Goal: Task Accomplishment & Management: Manage account settings

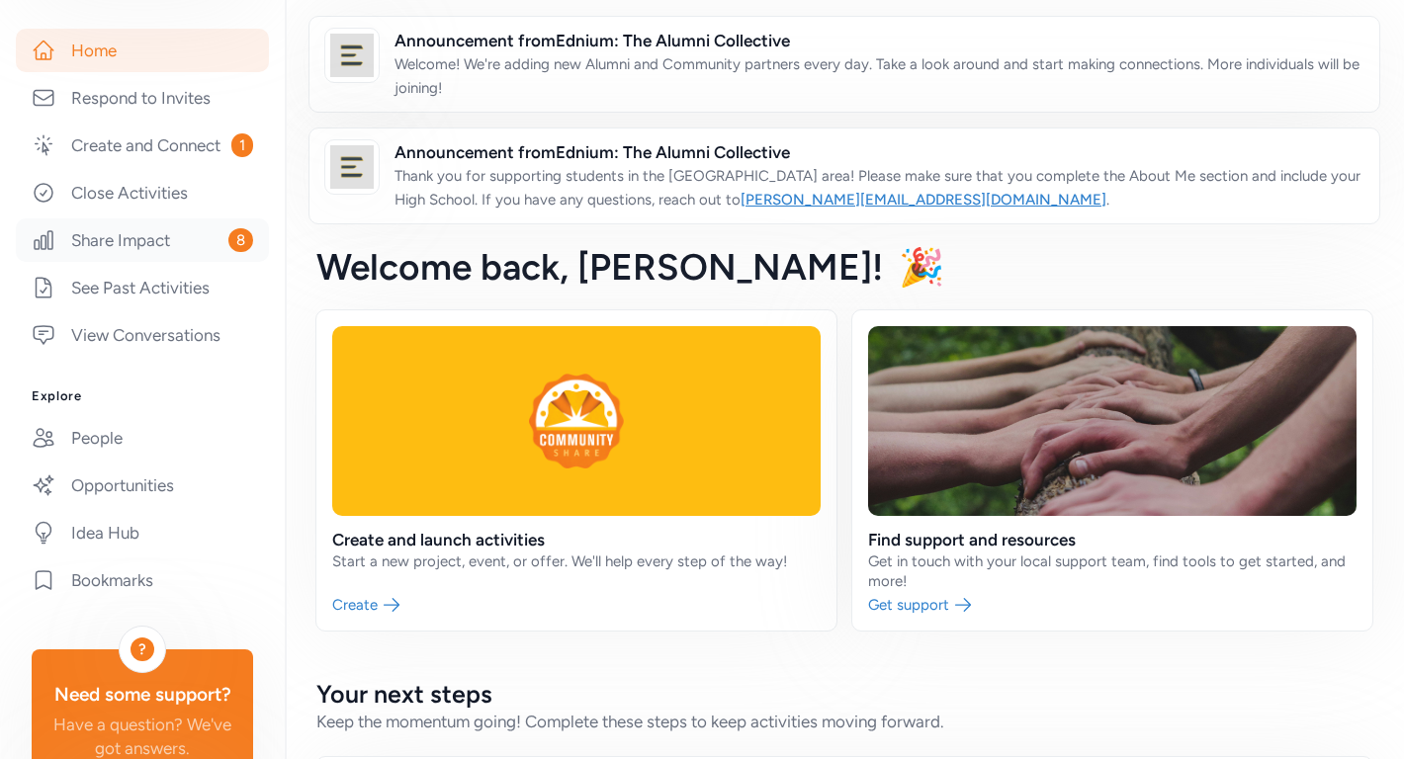
scroll to position [354, 0]
click at [131, 447] on link "People" at bounding box center [142, 435] width 253 height 44
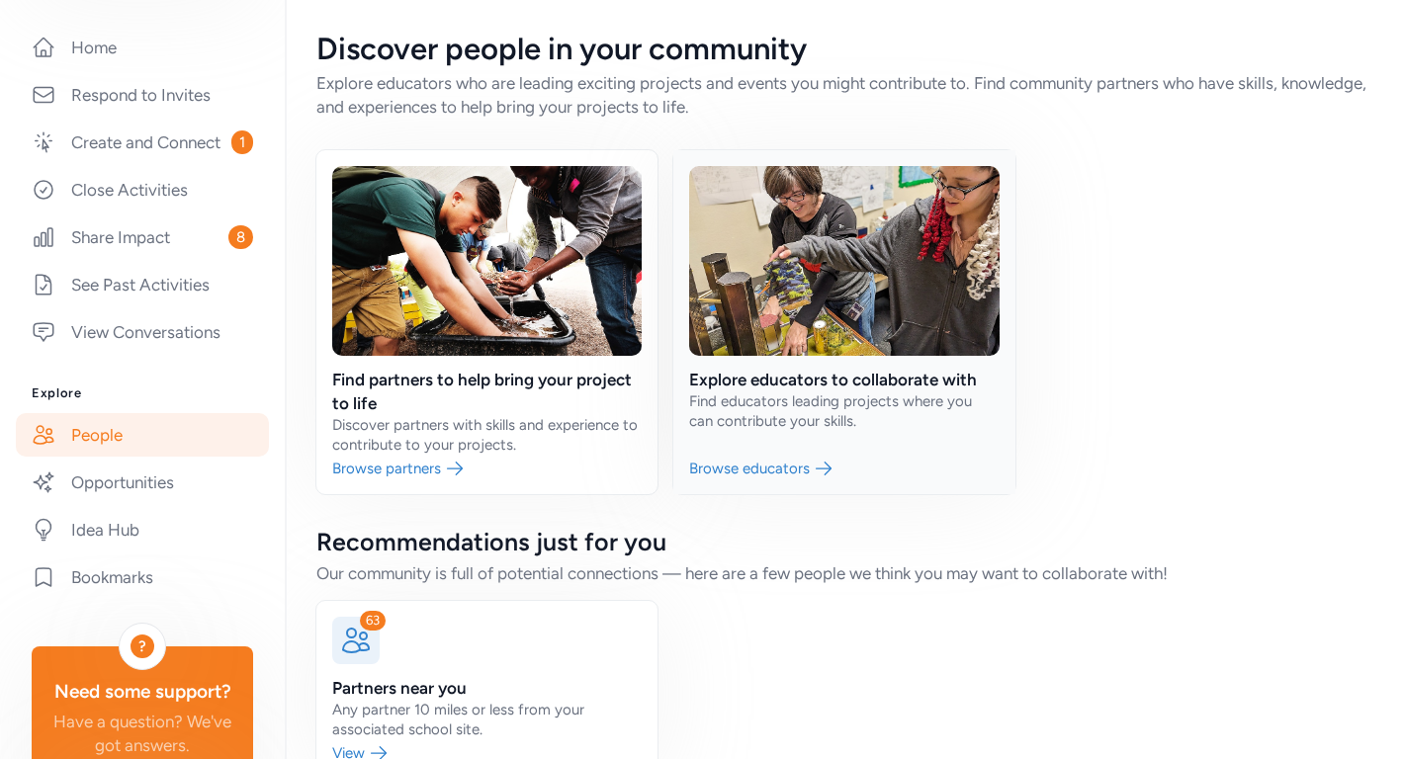
click at [875, 390] on link at bounding box center [843, 322] width 341 height 344
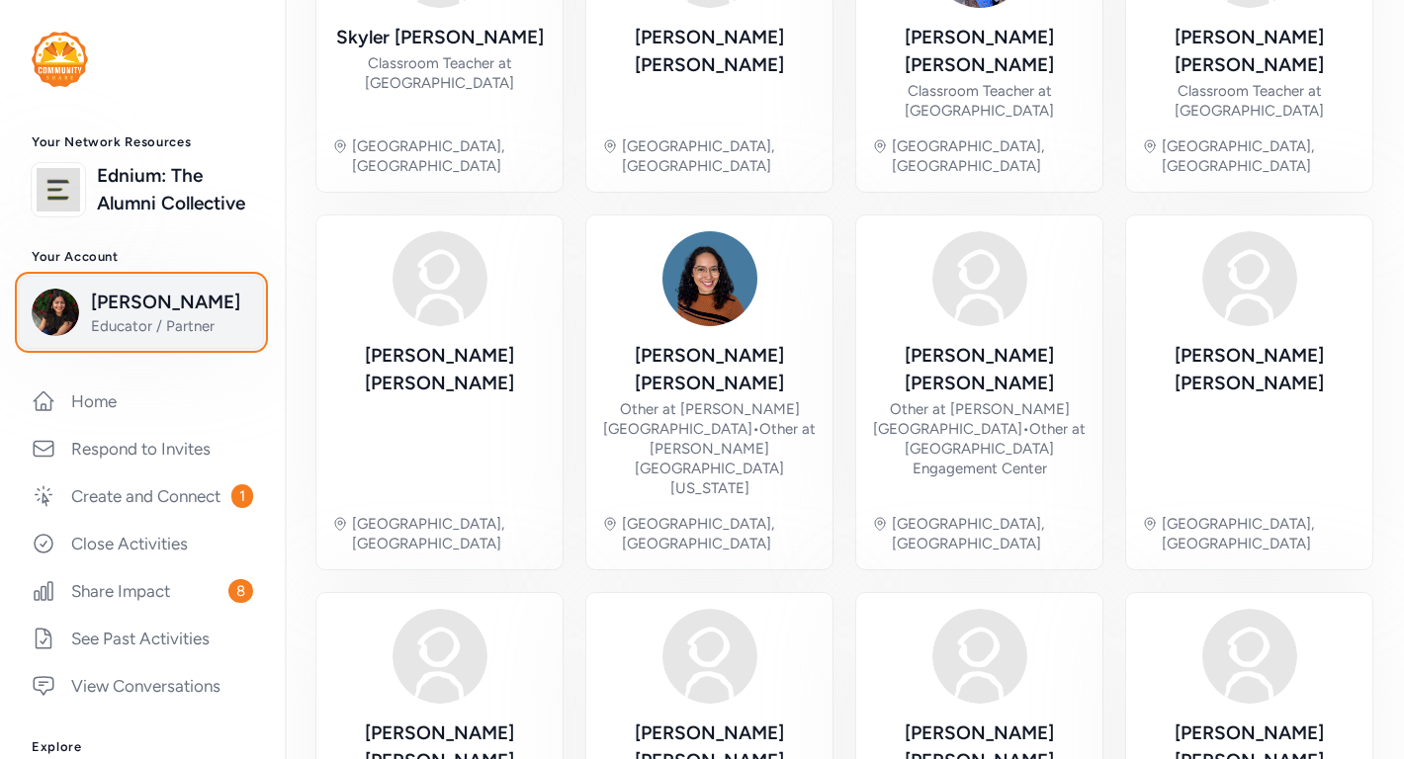
click at [148, 300] on span "Xochitl Ramirez" at bounding box center [171, 303] width 160 height 28
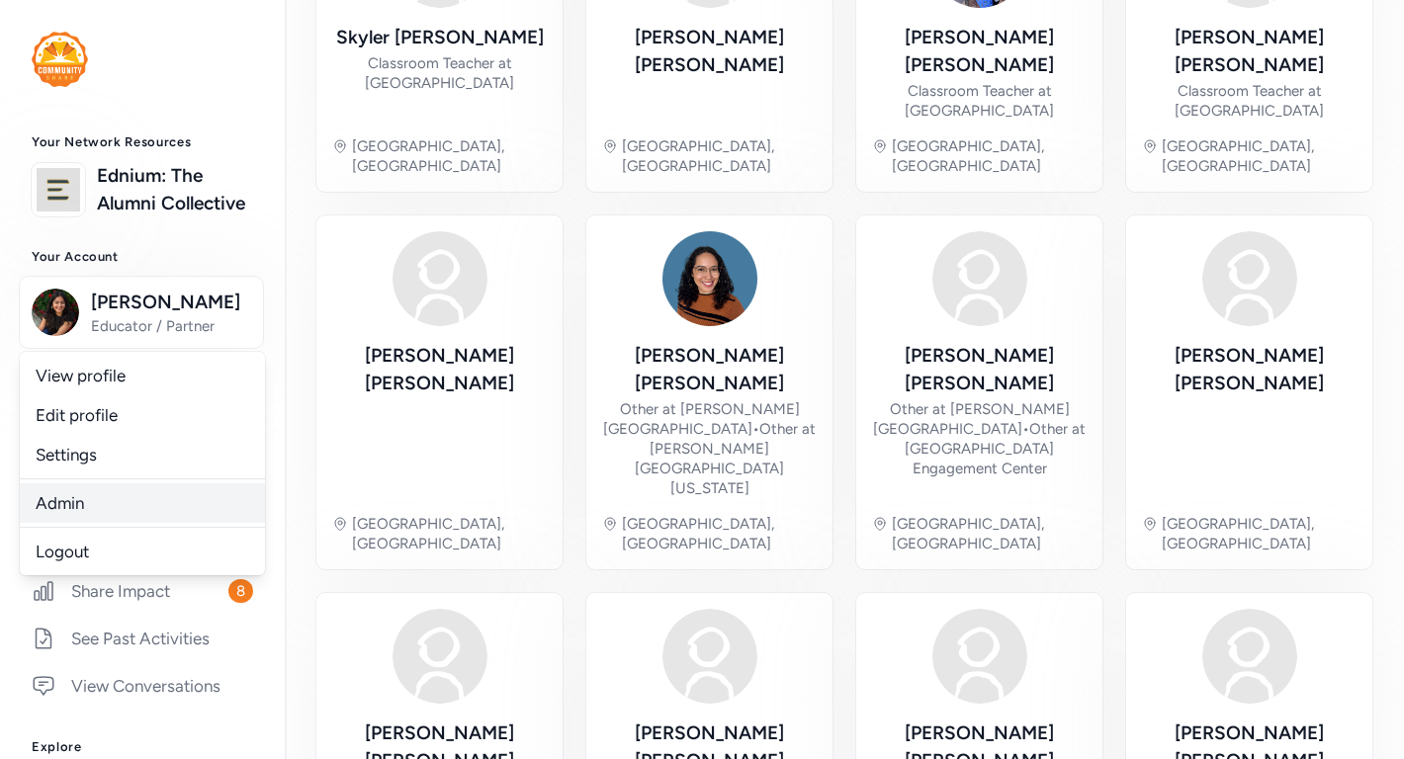
click at [127, 494] on link "Admin" at bounding box center [142, 504] width 245 height 40
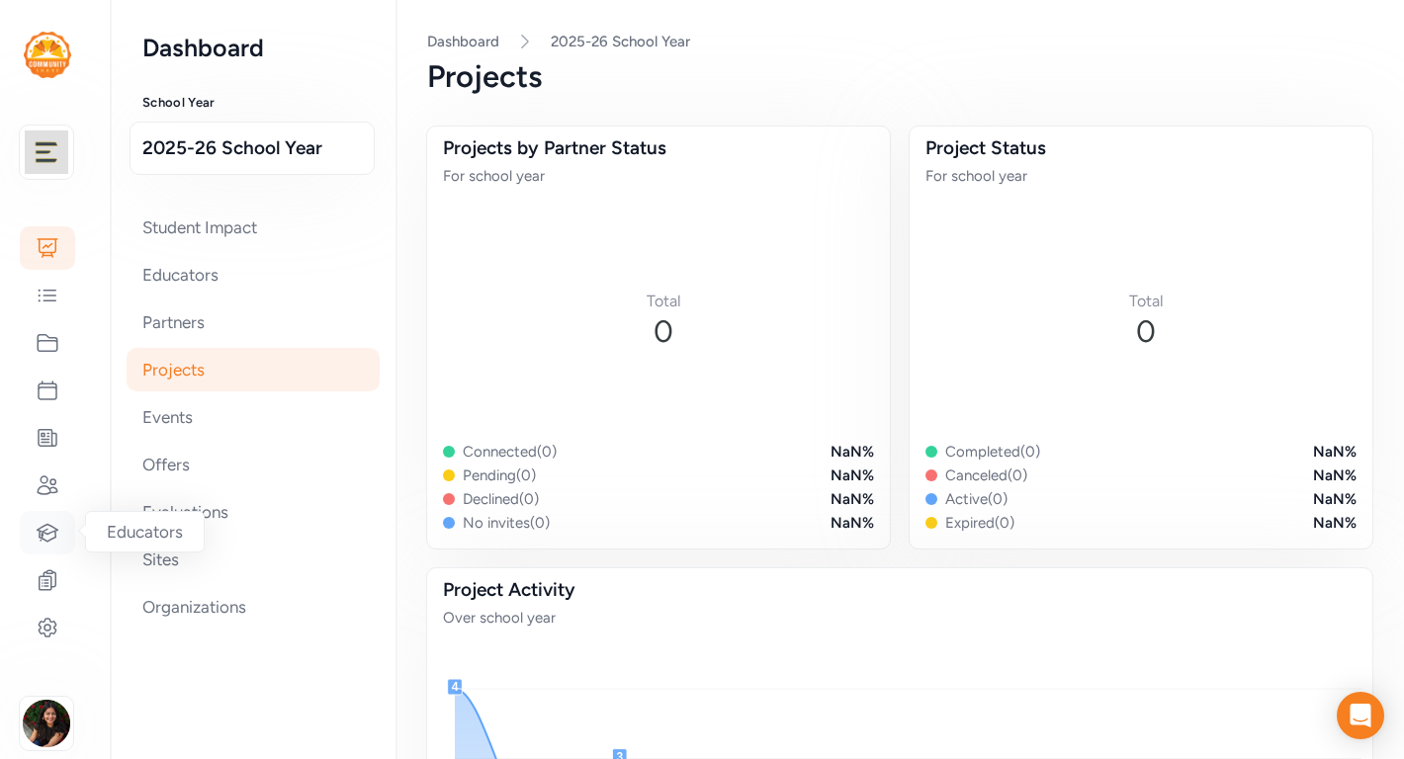
click at [45, 532] on icon at bounding box center [48, 533] width 24 height 24
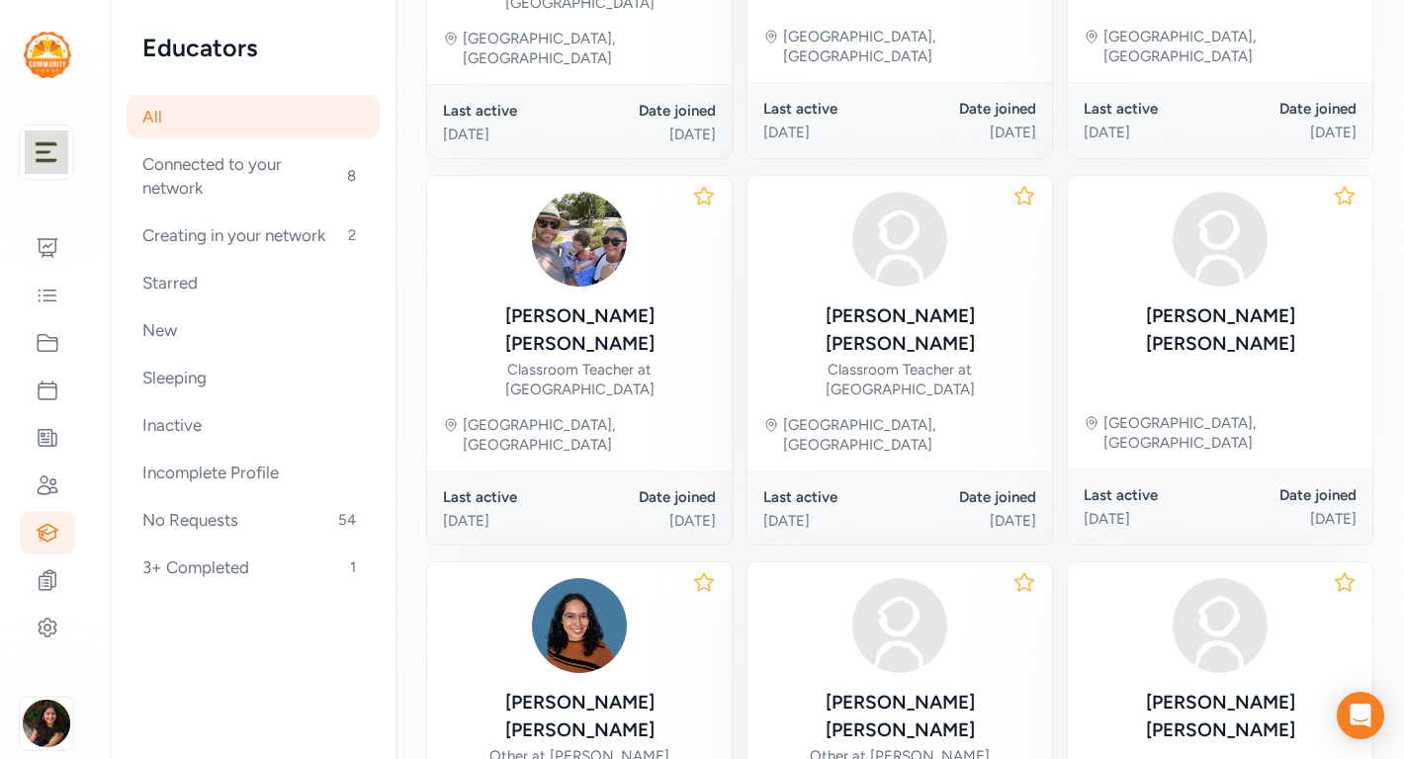
scroll to position [1083, 0]
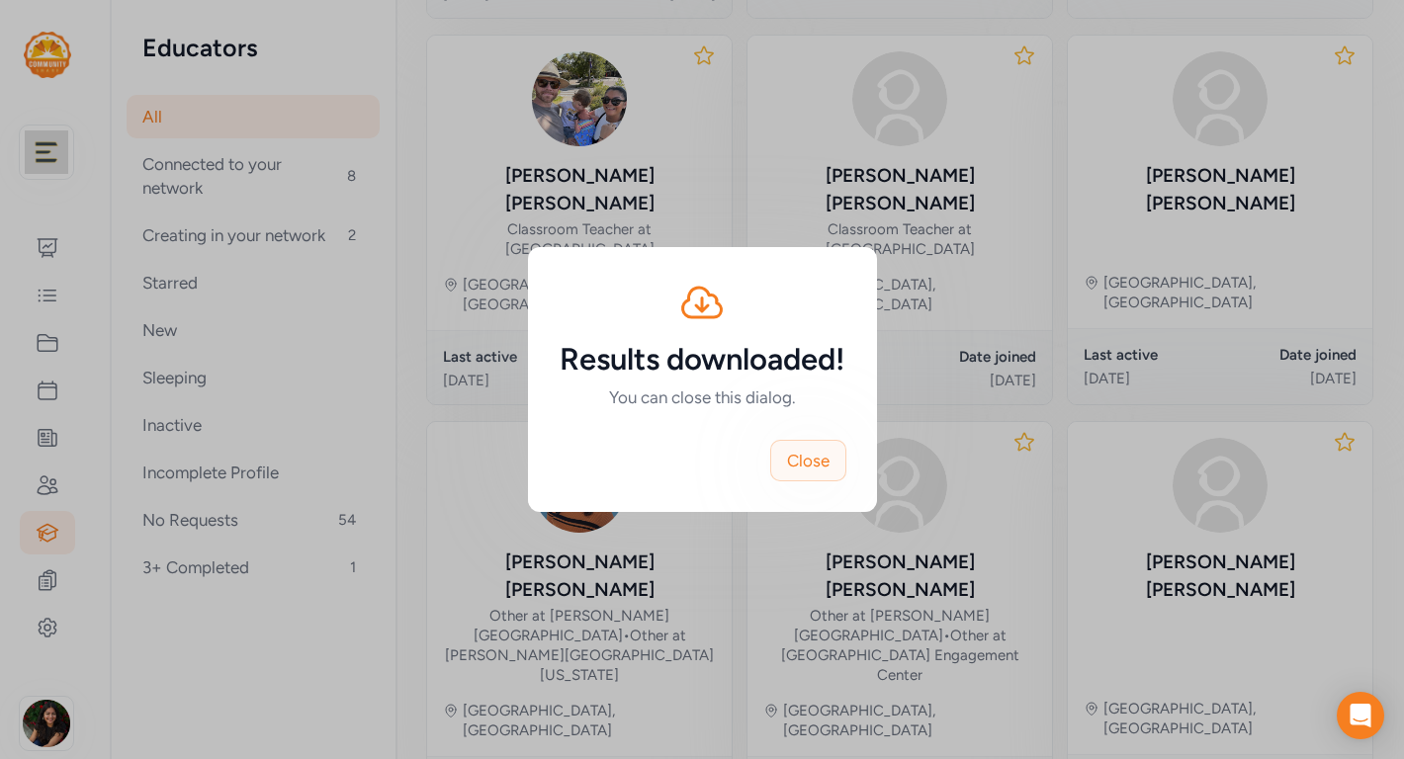
click at [812, 463] on span "Close" at bounding box center [808, 461] width 43 height 24
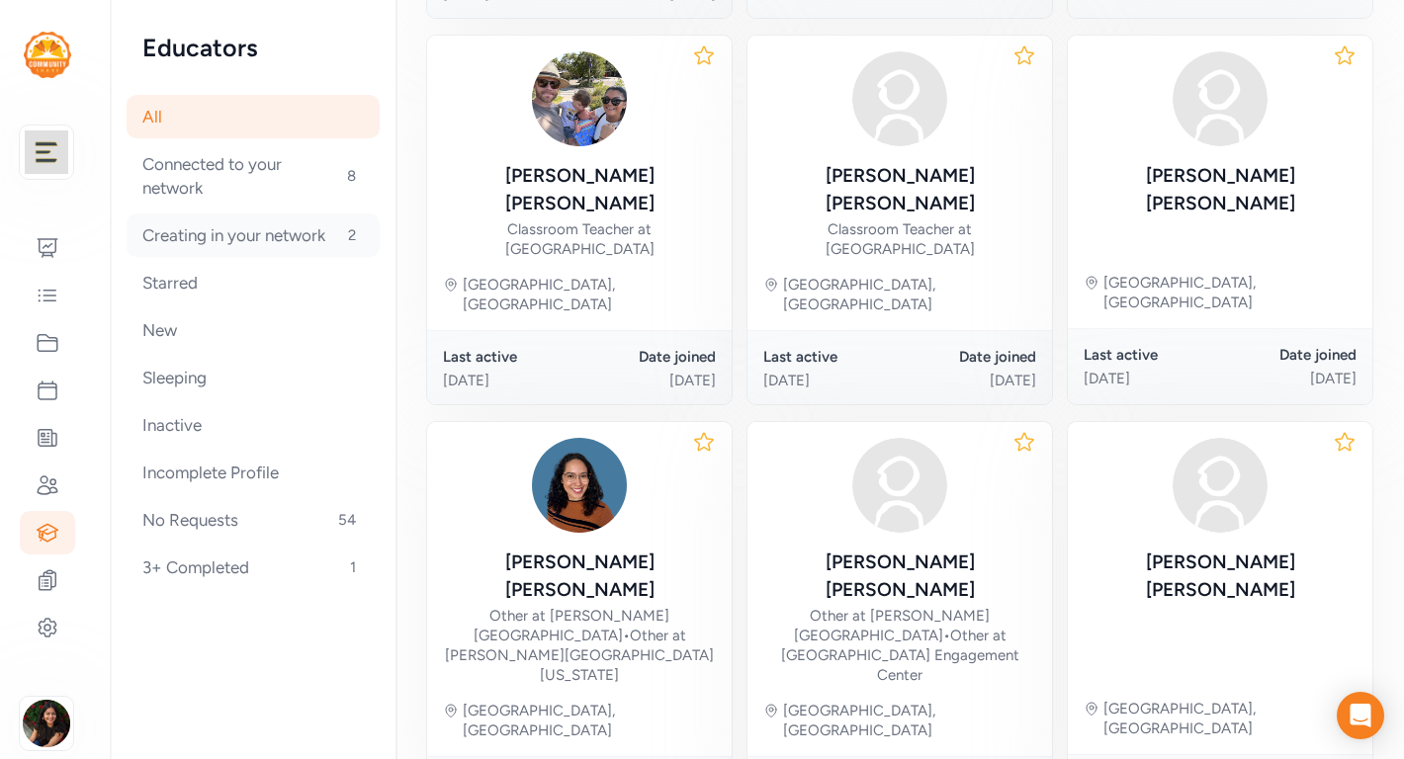
click at [266, 230] on div "Creating in your network 2" at bounding box center [253, 236] width 253 height 44
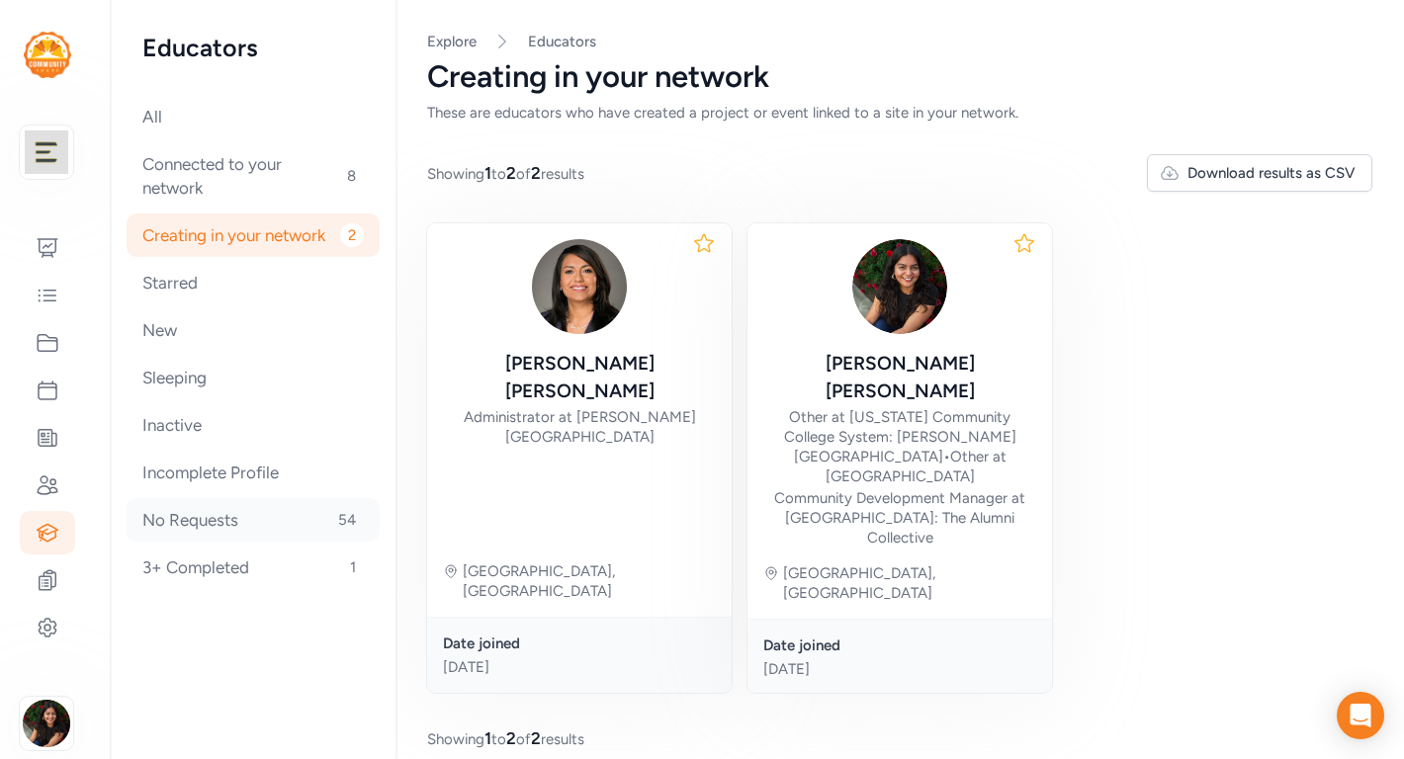
click at [192, 514] on div "No Requests 54" at bounding box center [253, 520] width 253 height 44
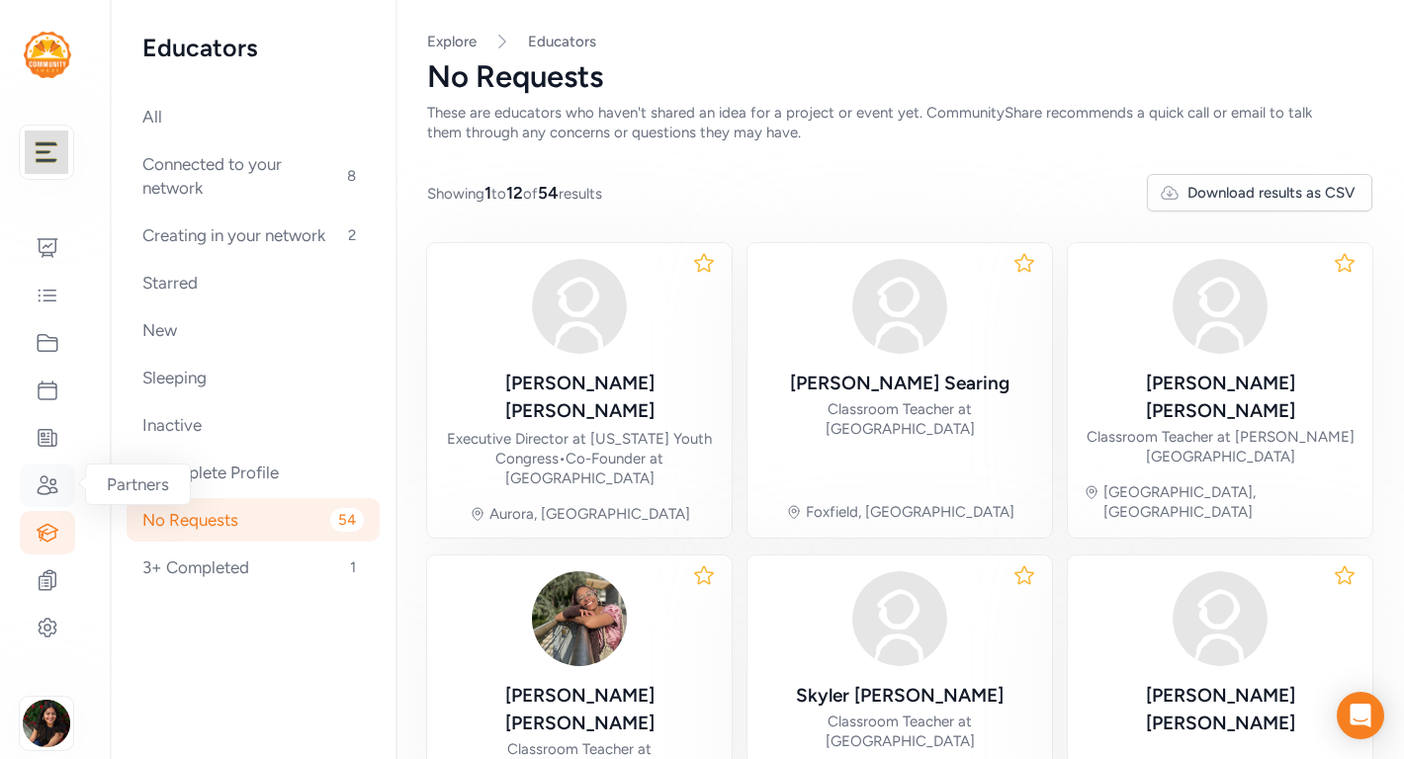
click at [52, 488] on icon at bounding box center [48, 486] width 24 height 24
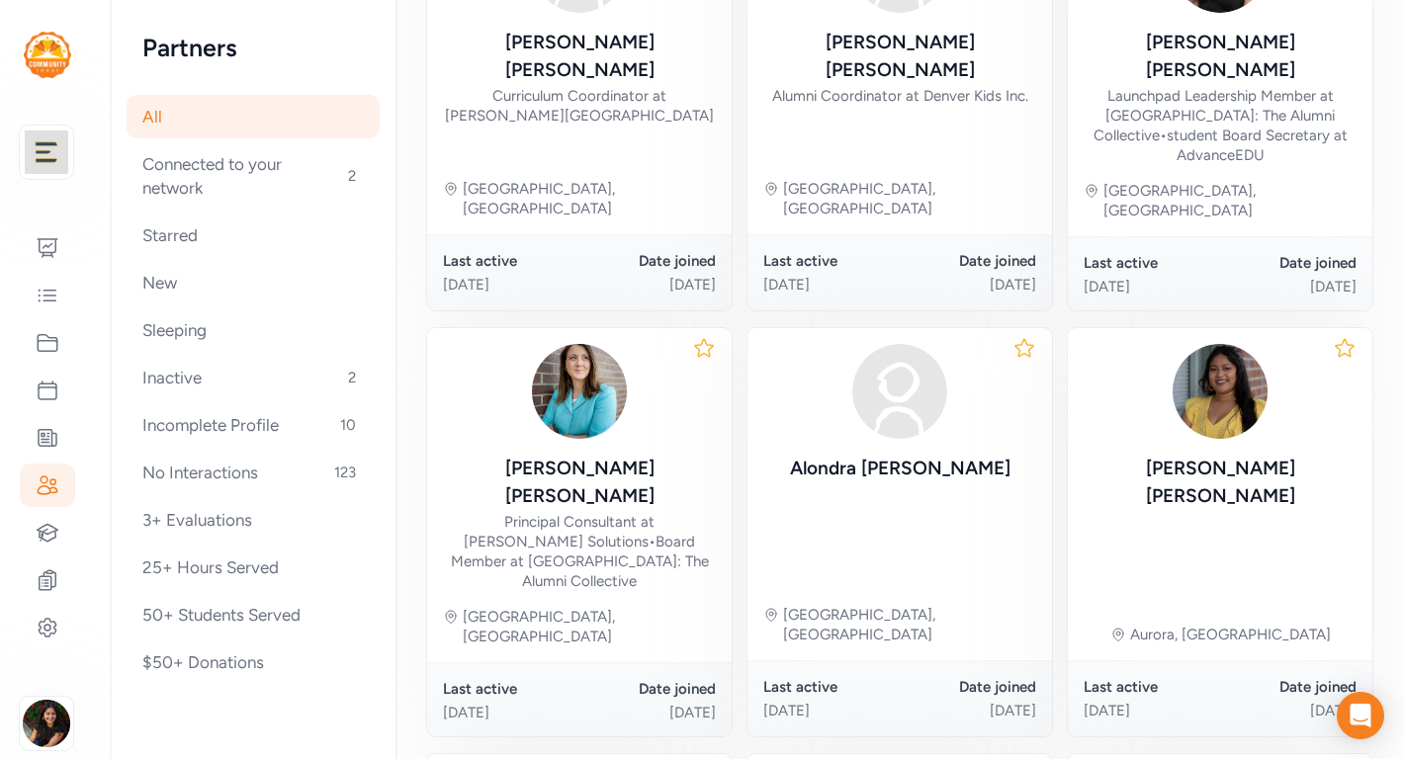
scroll to position [1124, 0]
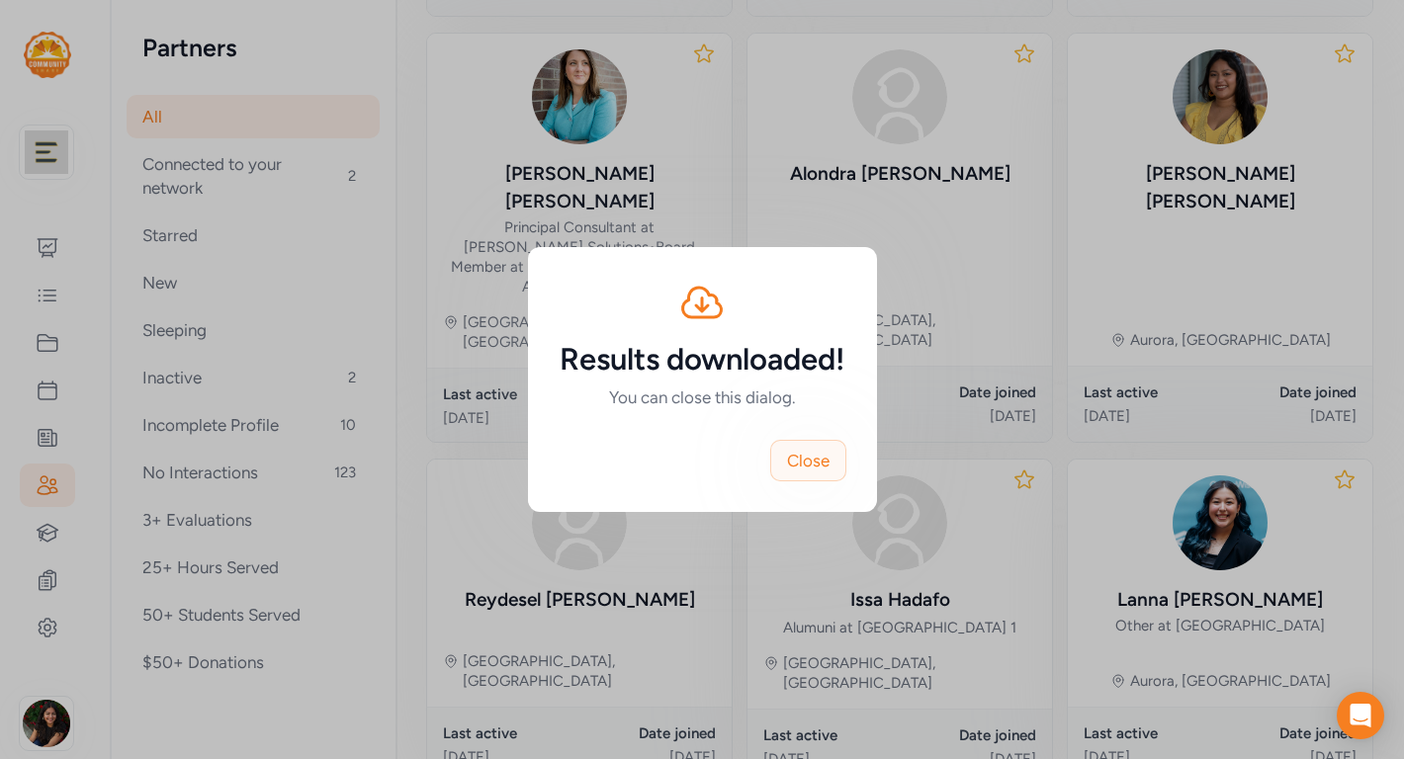
click at [820, 457] on span "Close" at bounding box center [808, 461] width 43 height 24
